Goal: Complete application form

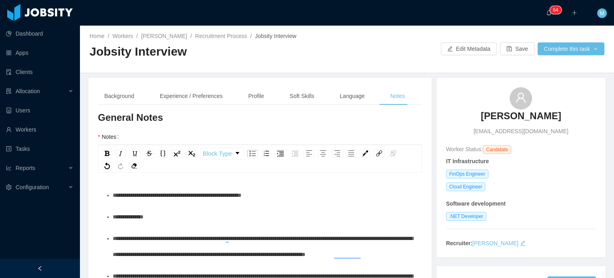
click at [186, 209] on div "**********" at bounding box center [264, 217] width 303 height 16
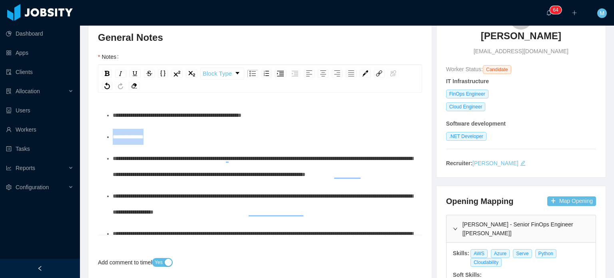
drag, startPoint x: 185, startPoint y: 139, endPoint x: 106, endPoint y: 127, distance: 80.1
click at [279, 137] on div "**********" at bounding box center [264, 137] width 303 height 16
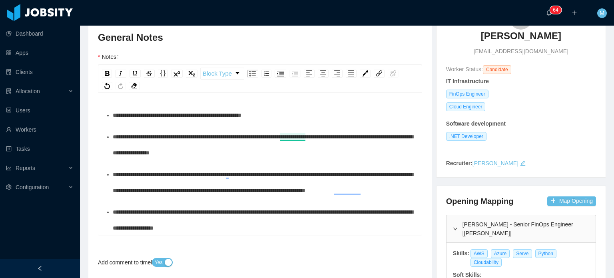
click at [297, 136] on span "**********" at bounding box center [263, 145] width 300 height 22
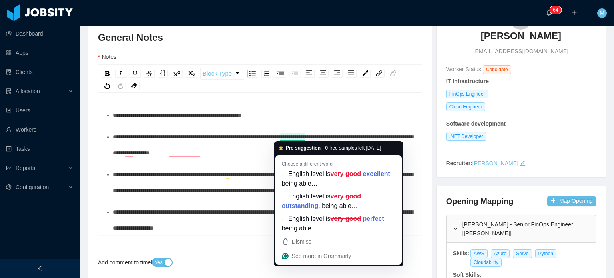
click at [232, 155] on span "**********" at bounding box center [263, 145] width 300 height 22
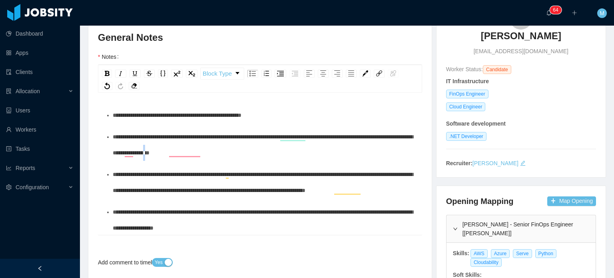
click at [233, 155] on span "**********" at bounding box center [263, 145] width 300 height 22
click at [250, 156] on div "**********" at bounding box center [264, 145] width 303 height 32
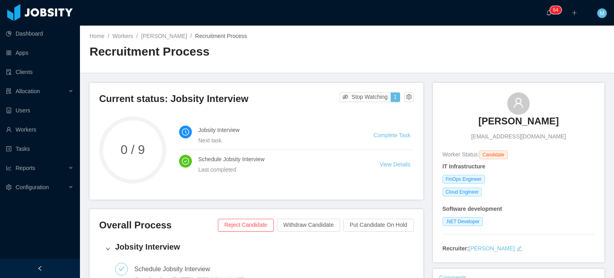
click at [466, 96] on div "[PERSON_NAME] [PERSON_NAME][EMAIL_ADDRESS][DOMAIN_NAME]" at bounding box center [519, 116] width 152 height 48
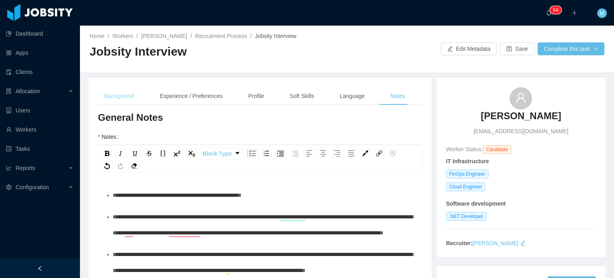
click at [127, 96] on div "Background" at bounding box center [119, 96] width 43 height 18
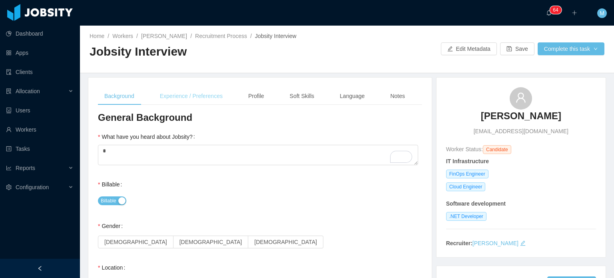
click at [207, 94] on div "Experience / Preferences" at bounding box center [192, 96] width 76 height 18
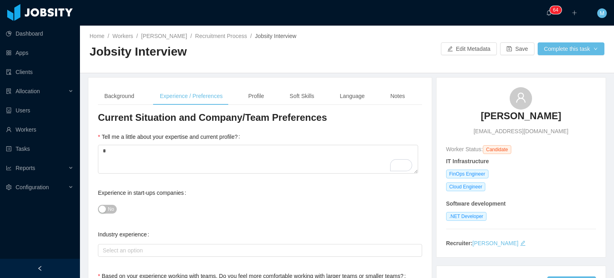
click at [275, 102] on div "Background Experience / Preferences Profile Soft Skills Language Notes" at bounding box center [254, 96] width 313 height 18
click at [286, 91] on div "Soft Skills" at bounding box center [301, 96] width 37 height 18
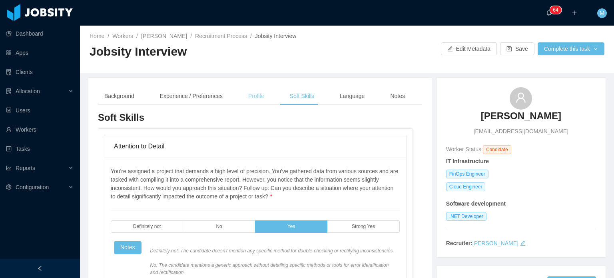
click at [258, 97] on div "Profile" at bounding box center [256, 96] width 29 height 18
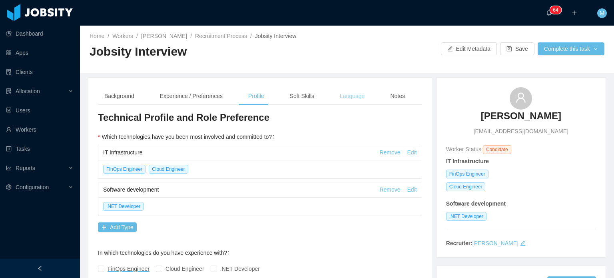
click at [351, 97] on div "Language" at bounding box center [352, 96] width 38 height 18
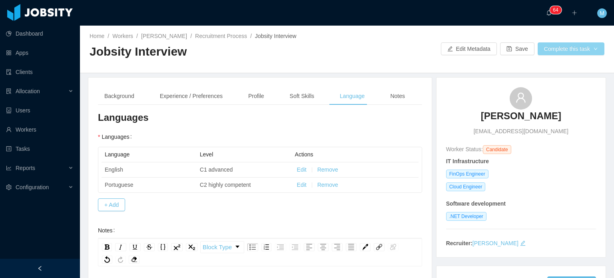
click at [550, 52] on button "Complete this task" at bounding box center [571, 48] width 67 height 13
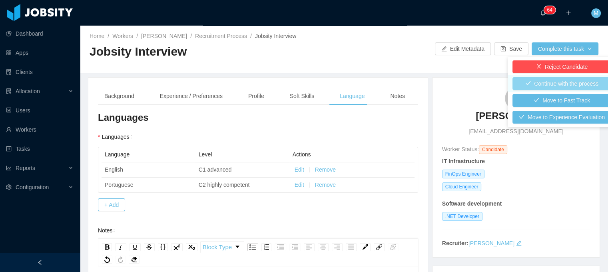
click at [538, 84] on button "Continue with the process" at bounding box center [562, 83] width 99 height 13
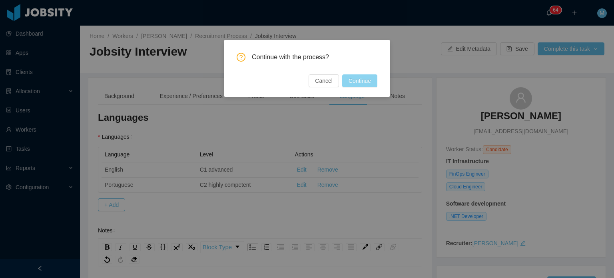
click at [352, 87] on button "Continue" at bounding box center [359, 80] width 35 height 13
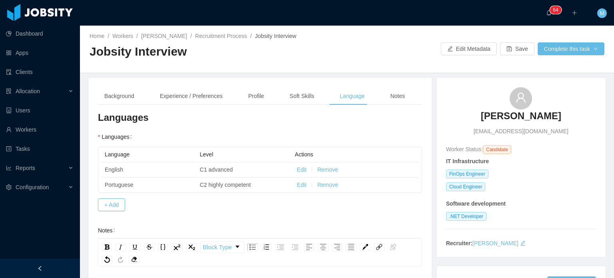
click at [35, 249] on aside "Dashboard Apps Clients Allocation Users Workers Tasks Reports Configuration" at bounding box center [40, 129] width 80 height 259
click at [561, 49] on button "Complete this task" at bounding box center [571, 48] width 67 height 13
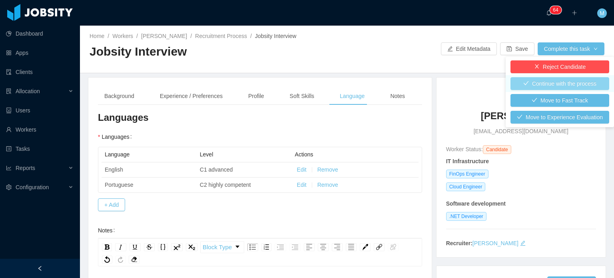
click at [553, 80] on button "Continue with the process" at bounding box center [560, 83] width 99 height 13
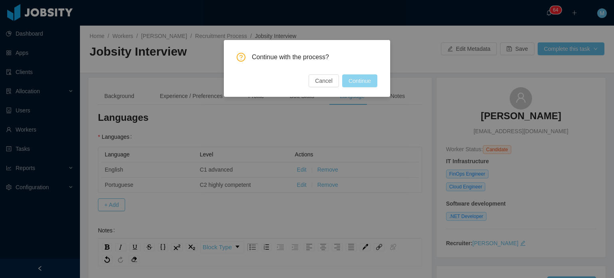
click at [376, 81] on div "Continue with the process? Cancel Continue" at bounding box center [307, 68] width 166 height 57
click at [371, 82] on button "Continue" at bounding box center [359, 80] width 35 height 13
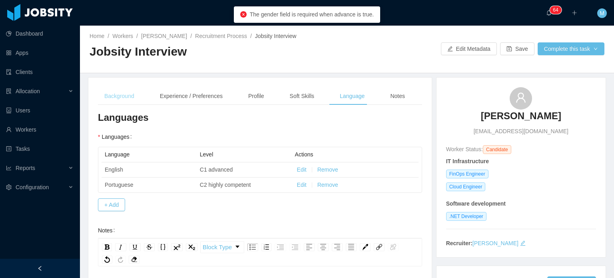
click at [123, 94] on div "Background" at bounding box center [119, 96] width 43 height 18
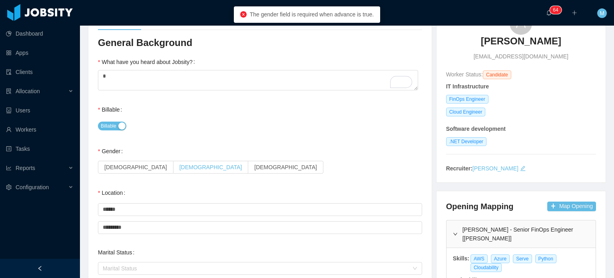
scroll to position [80, 0]
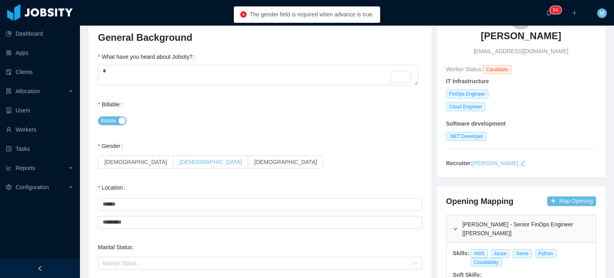
click at [174, 158] on label "[DEMOGRAPHIC_DATA]" at bounding box center [211, 162] width 75 height 13
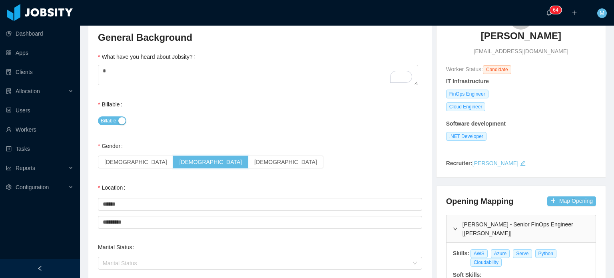
scroll to position [0, 0]
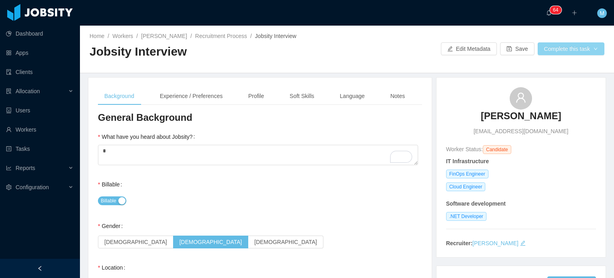
click at [561, 54] on button "Complete this task" at bounding box center [571, 48] width 67 height 13
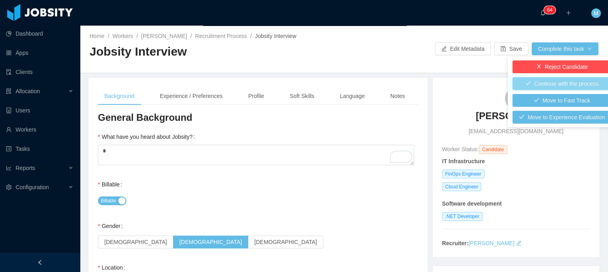
click at [545, 86] on button "Continue with the process" at bounding box center [562, 83] width 99 height 13
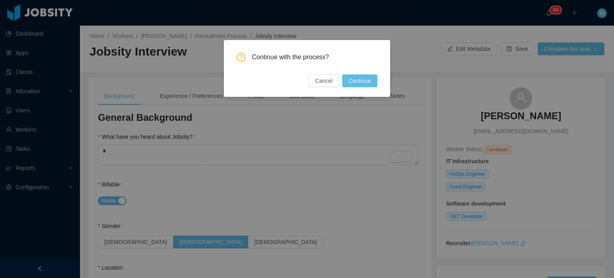
click at [368, 86] on button "Continue" at bounding box center [359, 80] width 35 height 13
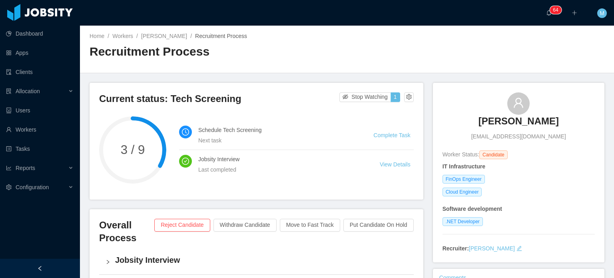
click at [456, 121] on div "[PERSON_NAME] [PERSON_NAME][EMAIL_ADDRESS][DOMAIN_NAME]" at bounding box center [519, 116] width 152 height 48
drag, startPoint x: 475, startPoint y: 122, endPoint x: 547, endPoint y: 123, distance: 72.0
click at [547, 123] on div "[PERSON_NAME] [PERSON_NAME][EMAIL_ADDRESS][DOMAIN_NAME]" at bounding box center [519, 116] width 152 height 48
copy h3 "[PERSON_NAME]"
click at [565, 120] on div "[PERSON_NAME] [PERSON_NAME][EMAIL_ADDRESS][DOMAIN_NAME]" at bounding box center [519, 116] width 152 height 48
